Goal: Task Accomplishment & Management: Complete application form

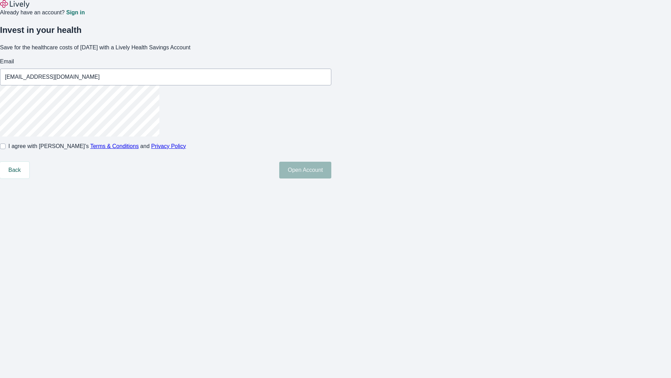
click at [6, 149] on input "I agree with Lively’s Terms & Conditions and Privacy Policy" at bounding box center [3, 146] width 6 height 6
checkbox input "true"
click at [331, 178] on button "Open Account" at bounding box center [305, 170] width 52 height 17
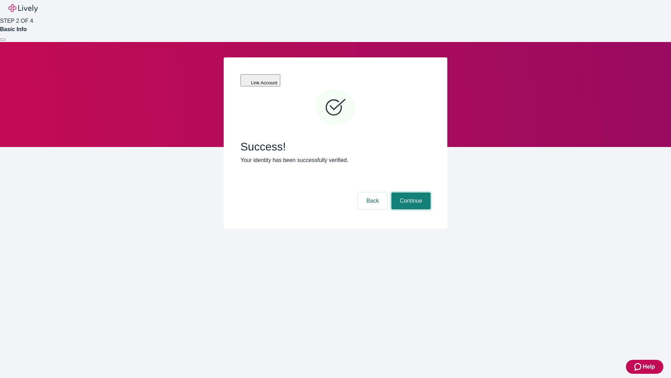
click at [410, 192] on button "Continue" at bounding box center [411, 200] width 39 height 17
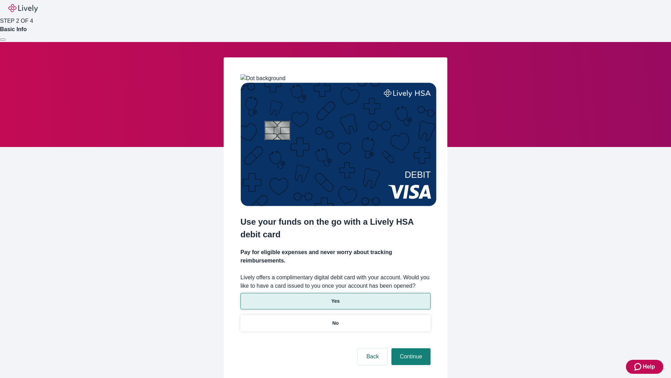
click at [335, 297] on p "Yes" at bounding box center [335, 300] width 8 height 7
click at [410, 348] on button "Continue" at bounding box center [411, 356] width 39 height 17
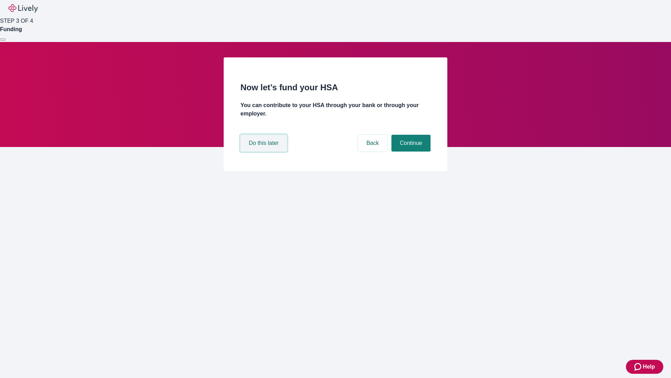
click at [265, 151] on button "Do this later" at bounding box center [264, 143] width 47 height 17
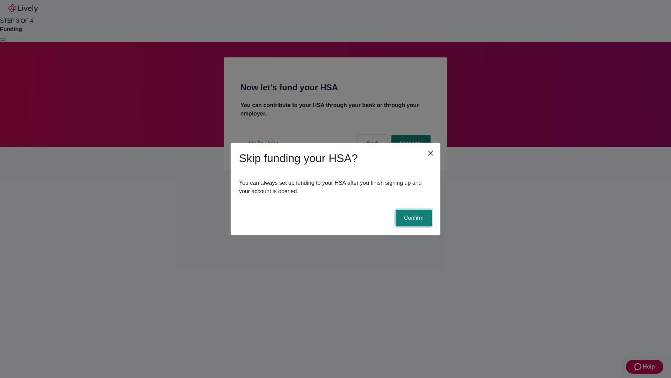
click at [413, 218] on button "Confirm" at bounding box center [414, 217] width 36 height 17
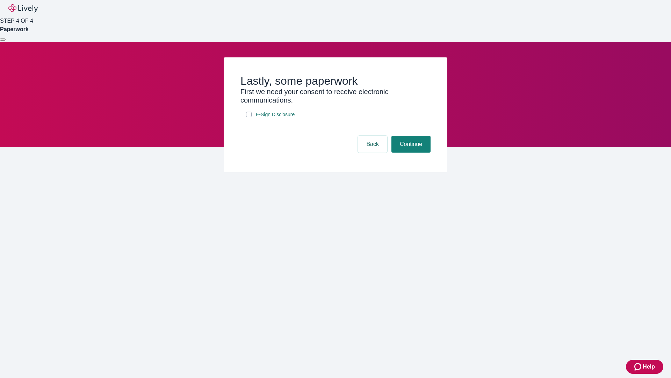
click at [249, 117] on input "E-Sign Disclosure" at bounding box center [249, 115] width 6 height 6
checkbox input "true"
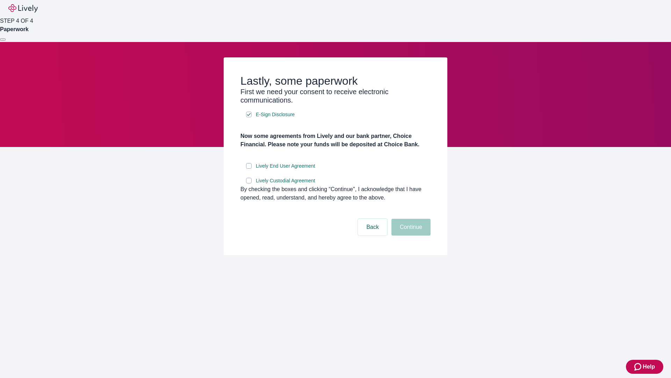
click at [249, 169] on input "Lively End User Agreement" at bounding box center [249, 166] width 6 height 6
checkbox input "true"
click at [249, 183] on input "Lively Custodial Agreement" at bounding box center [249, 181] width 6 height 6
checkbox input "true"
click at [410, 235] on button "Continue" at bounding box center [411, 227] width 39 height 17
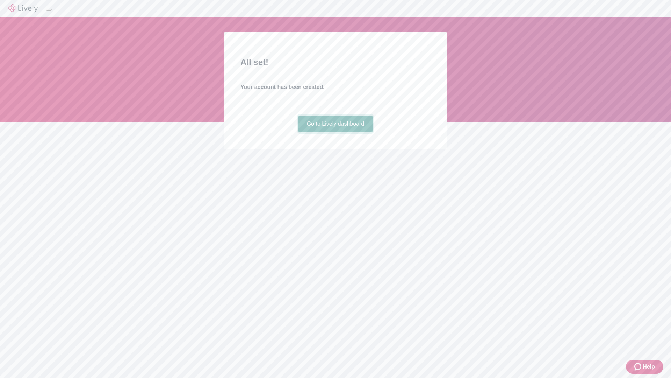
click at [335, 132] on link "Go to Lively dashboard" at bounding box center [336, 123] width 74 height 17
